Goal: Information Seeking & Learning: Find contact information

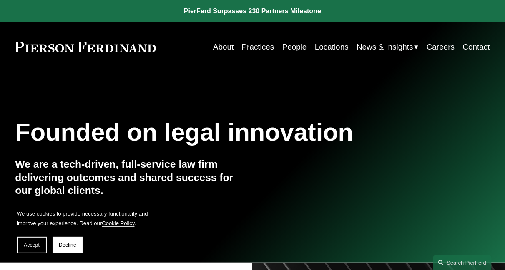
click at [325, 48] on link "Locations" at bounding box center [332, 47] width 34 height 16
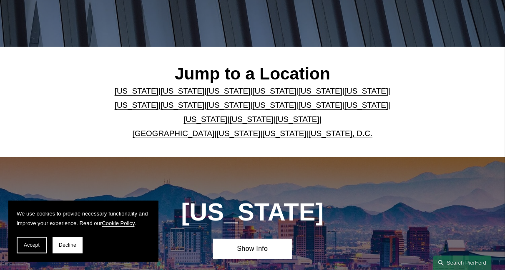
scroll to position [173, 0]
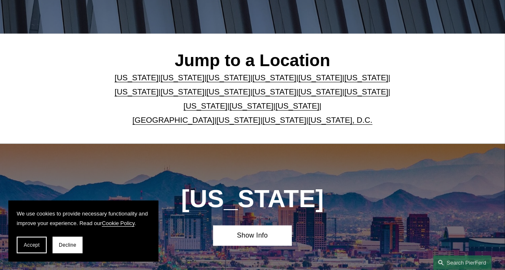
click at [214, 82] on link "[US_STATE]" at bounding box center [228, 77] width 44 height 9
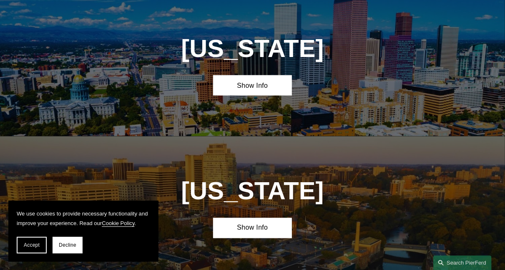
scroll to position [610, 0]
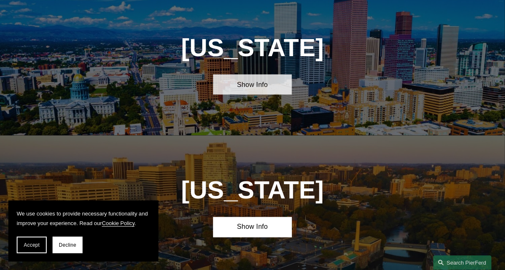
click at [257, 95] on link "Show Info" at bounding box center [252, 85] width 79 height 20
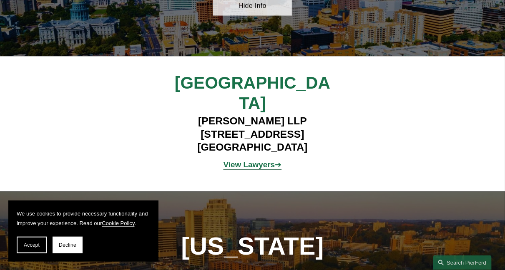
scroll to position [697, 0]
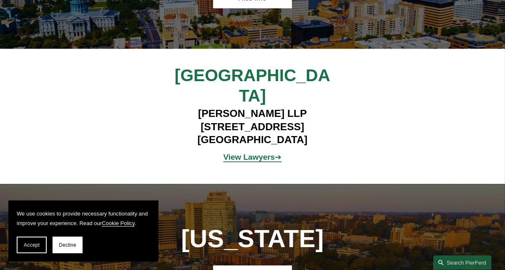
click at [256, 153] on strong "View Lawyers" at bounding box center [249, 157] width 52 height 9
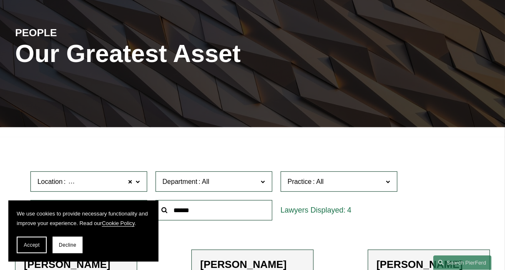
scroll to position [130, 0]
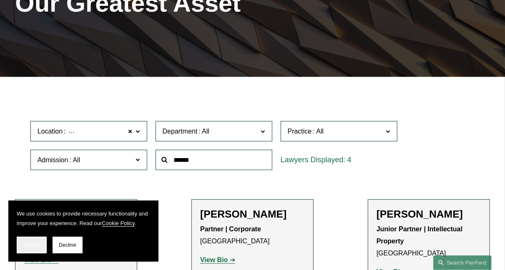
click at [27, 242] on button "Accept" at bounding box center [32, 245] width 30 height 17
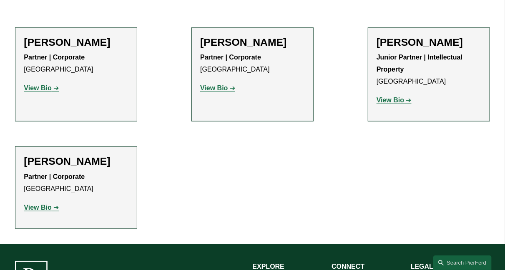
scroll to position [303, 0]
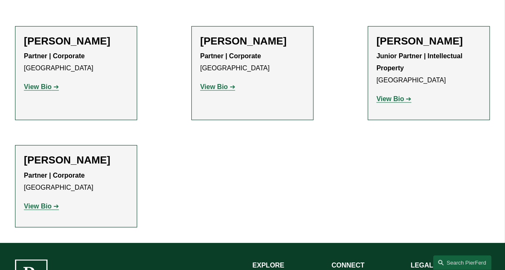
click at [51, 207] on strong "View Bio" at bounding box center [37, 206] width 27 height 7
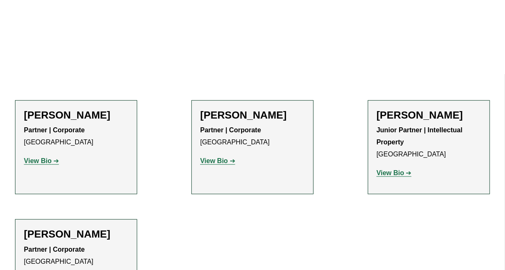
scroll to position [229, 0]
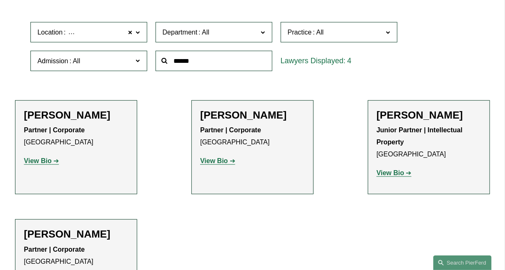
click at [46, 165] on strong "View Bio" at bounding box center [37, 160] width 27 height 7
click at [221, 164] on strong "View Bio" at bounding box center [213, 160] width 27 height 7
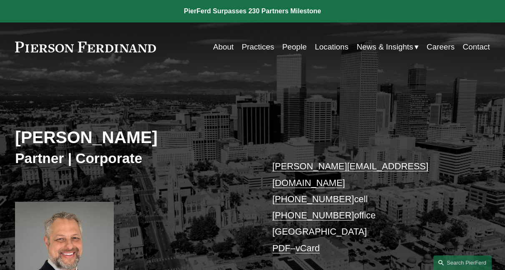
scroll to position [87, 0]
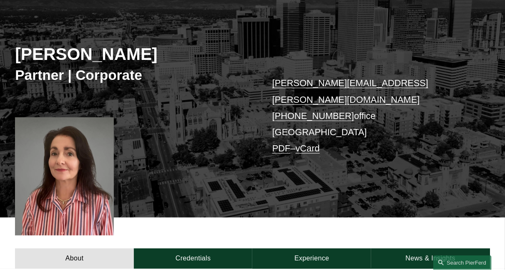
scroll to position [87, 0]
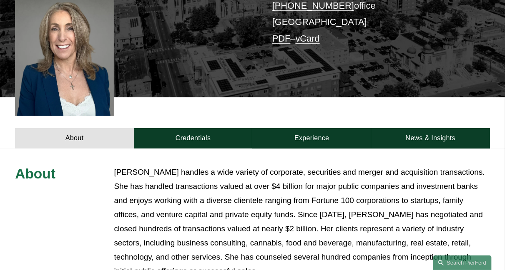
scroll to position [260, 0]
